Goal: Information Seeking & Learning: Learn about a topic

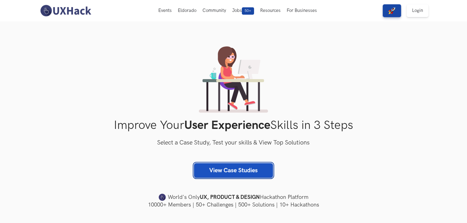
click at [259, 167] on link "View Case Studies" at bounding box center [233, 170] width 79 height 15
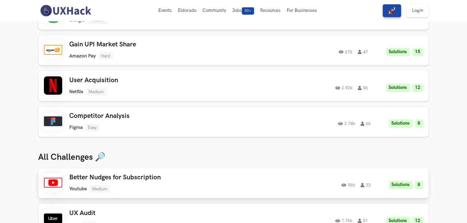
scroll to position [31, 0]
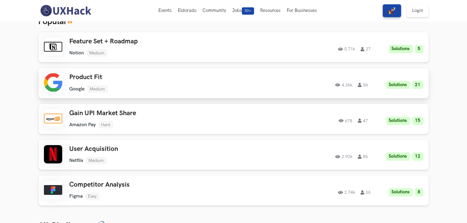
click at [229, 71] on link "Product Fit Google Medium Google Medium Solutions 21 4.26k 58 4.26k 58 Solution…" at bounding box center [233, 83] width 390 height 30
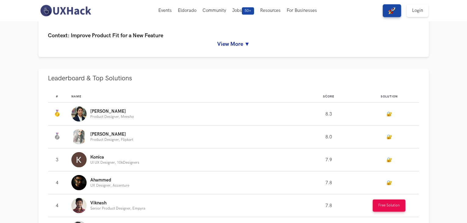
scroll to position [244, 0]
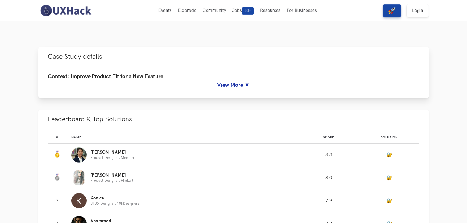
click at [242, 85] on link "View More ▼" at bounding box center [233, 85] width 371 height 6
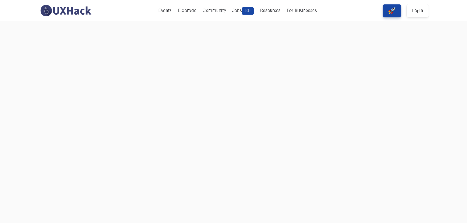
scroll to position [0, 0]
